Goal: Information Seeking & Learning: Learn about a topic

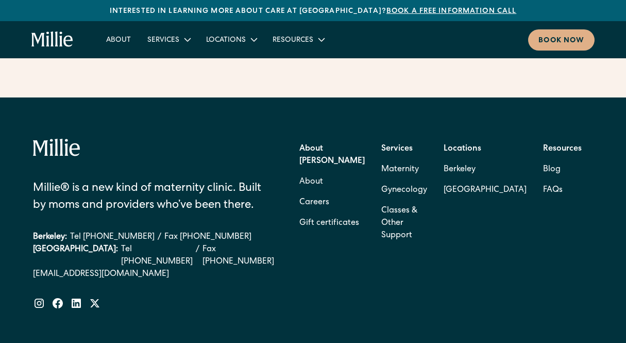
scroll to position [4189, 0]
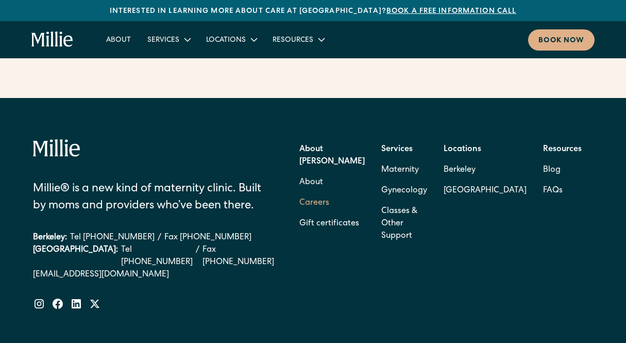
click at [329, 193] on link "Careers" at bounding box center [314, 203] width 30 height 21
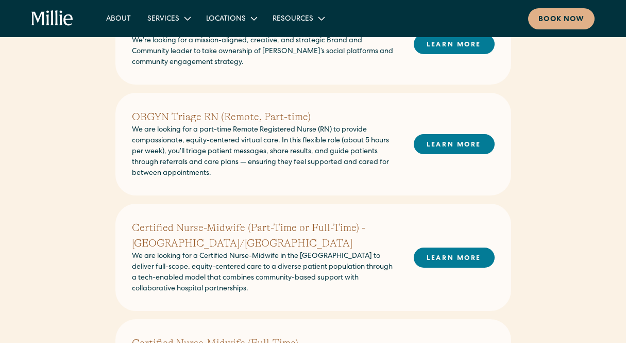
scroll to position [263, 0]
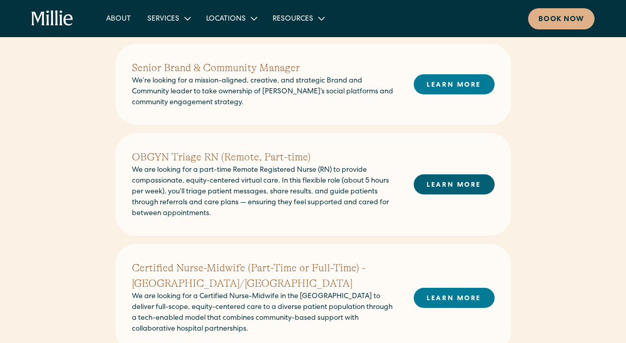
click at [454, 184] on link "LEARN MORE" at bounding box center [454, 184] width 81 height 20
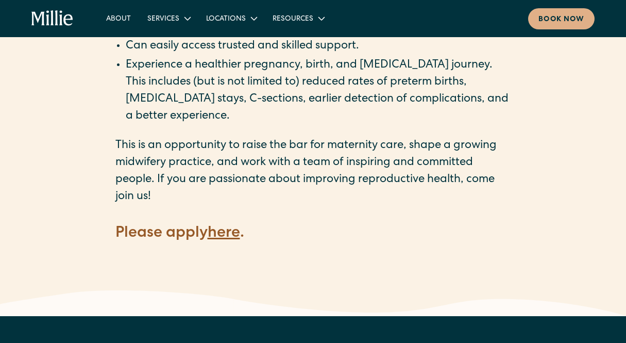
scroll to position [1447, 0]
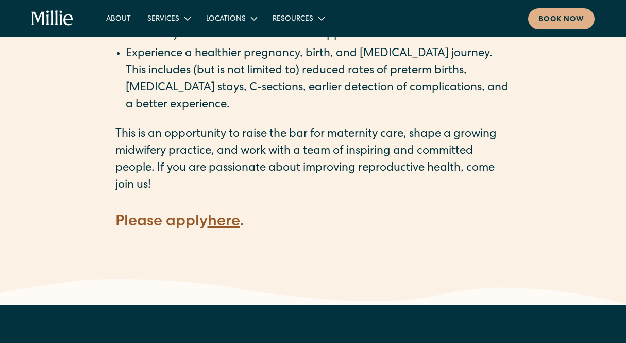
click at [230, 214] on strong "here" at bounding box center [224, 221] width 32 height 15
